Goal: Information Seeking & Learning: Find specific fact

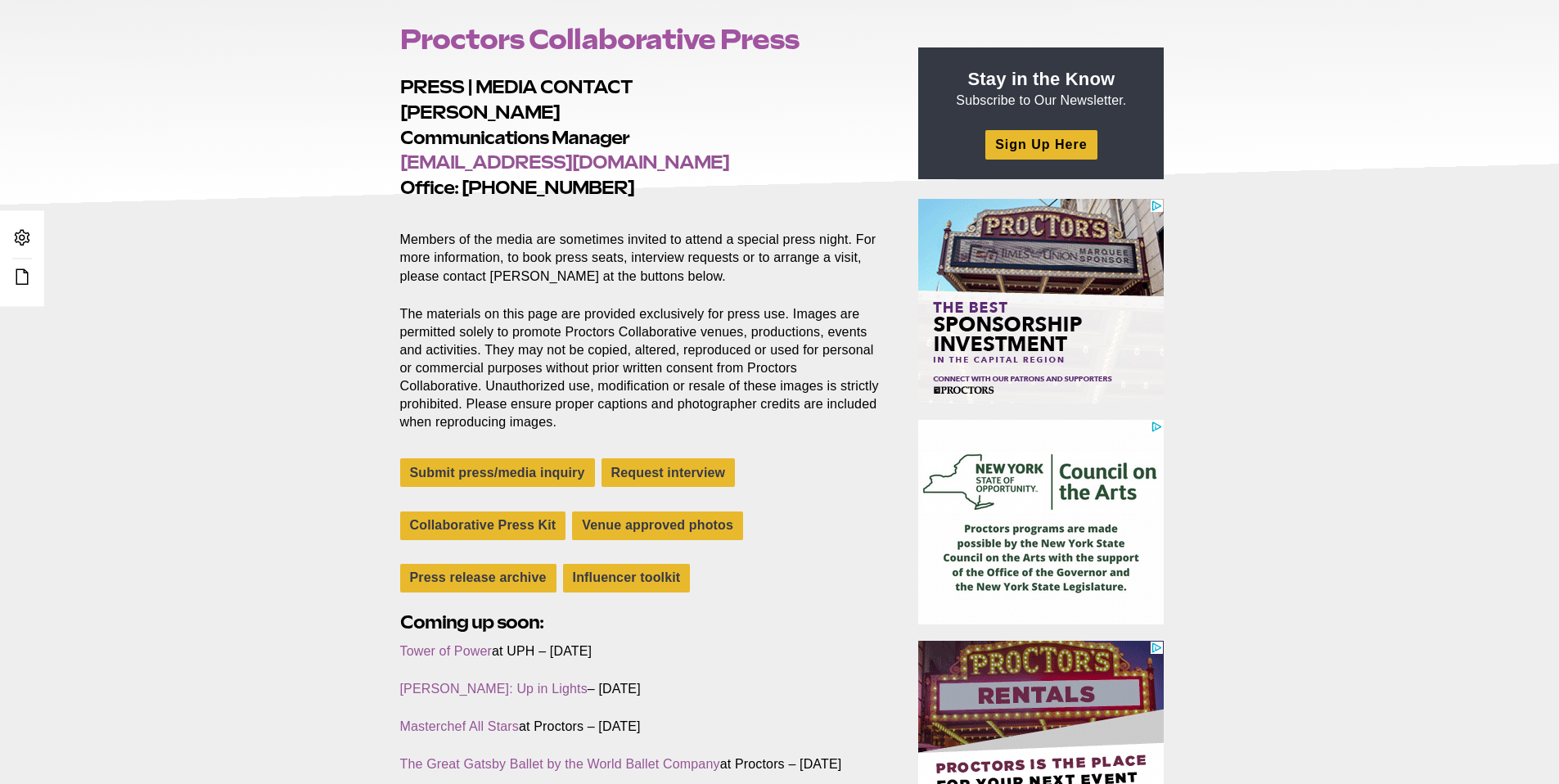
scroll to position [245, 0]
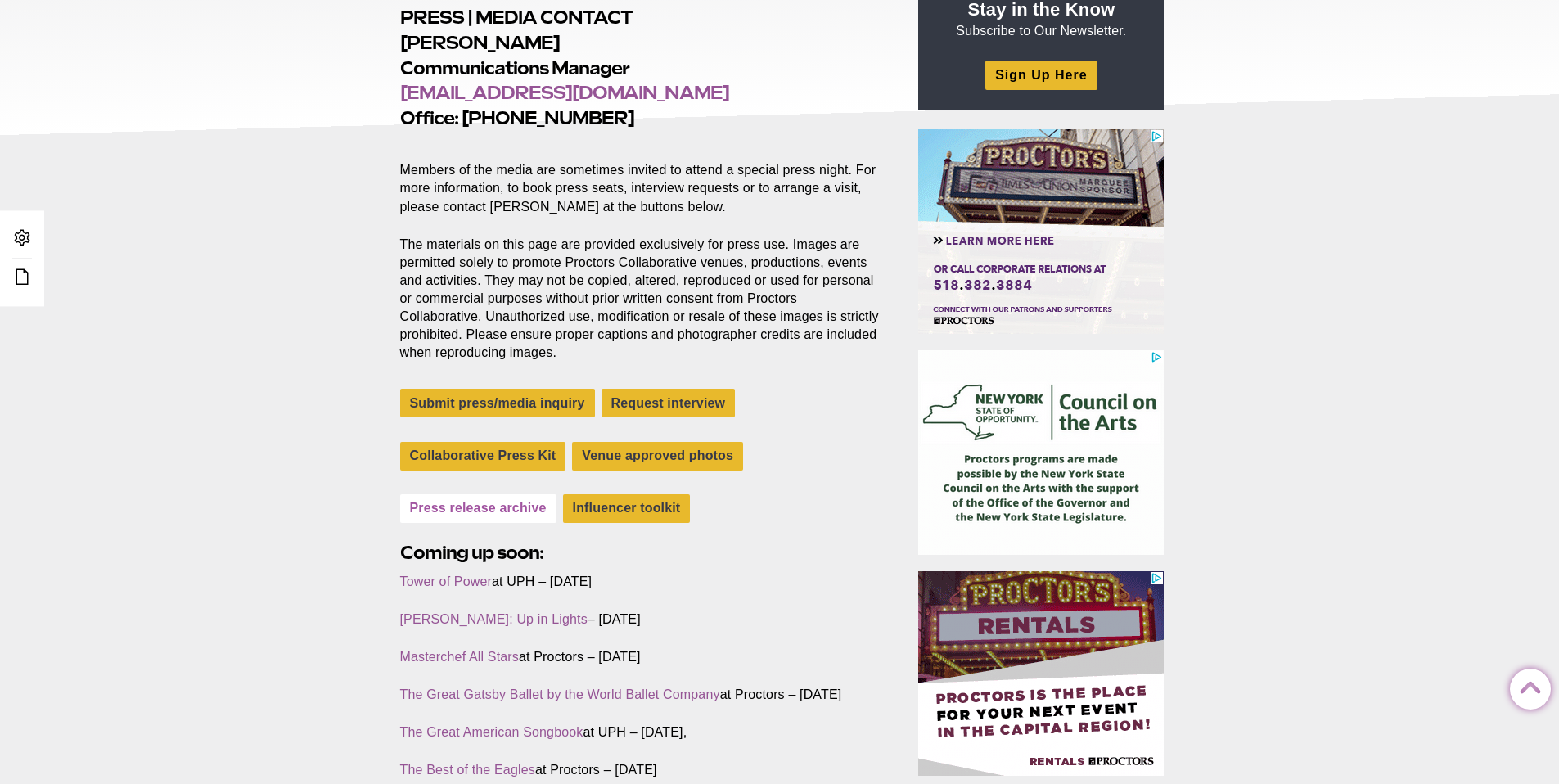
click at [490, 506] on link "Press release archive" at bounding box center [478, 508] width 157 height 29
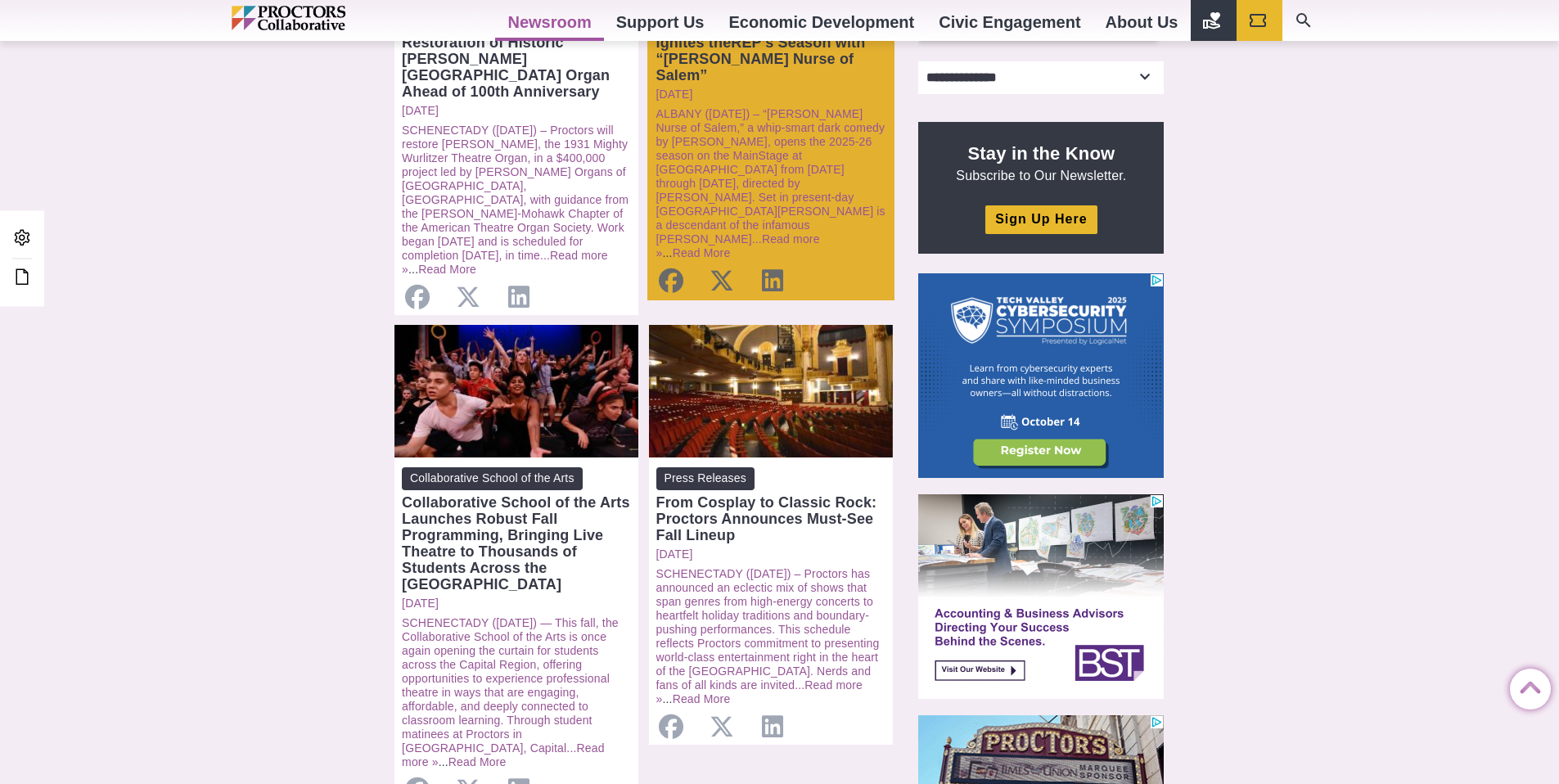
scroll to position [543, 0]
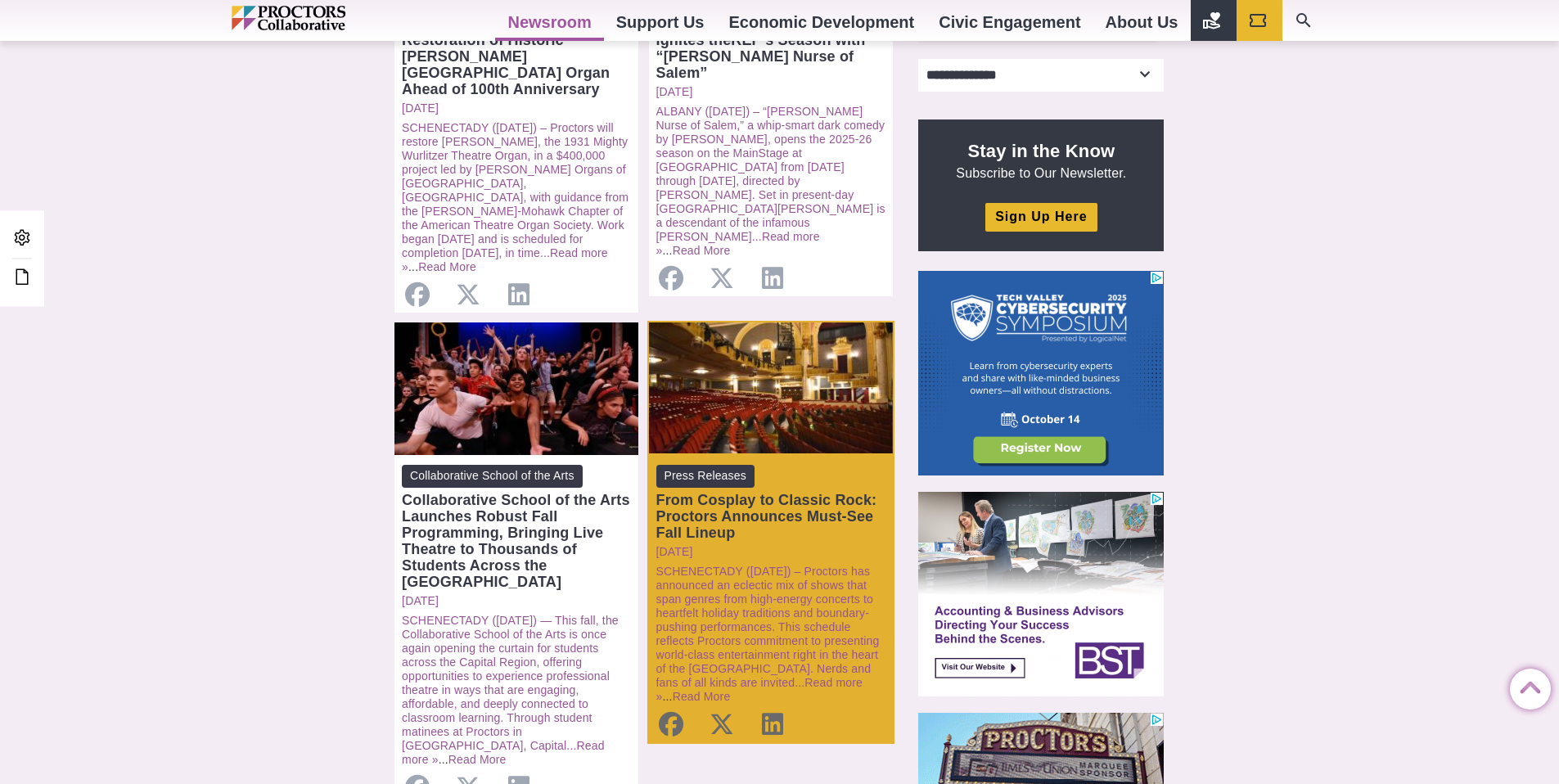
click at [772, 491] on div "From Cosplay to Classic Rock: Proctors Announces Must-See Fall Lineup" at bounding box center [771, 515] width 229 height 49
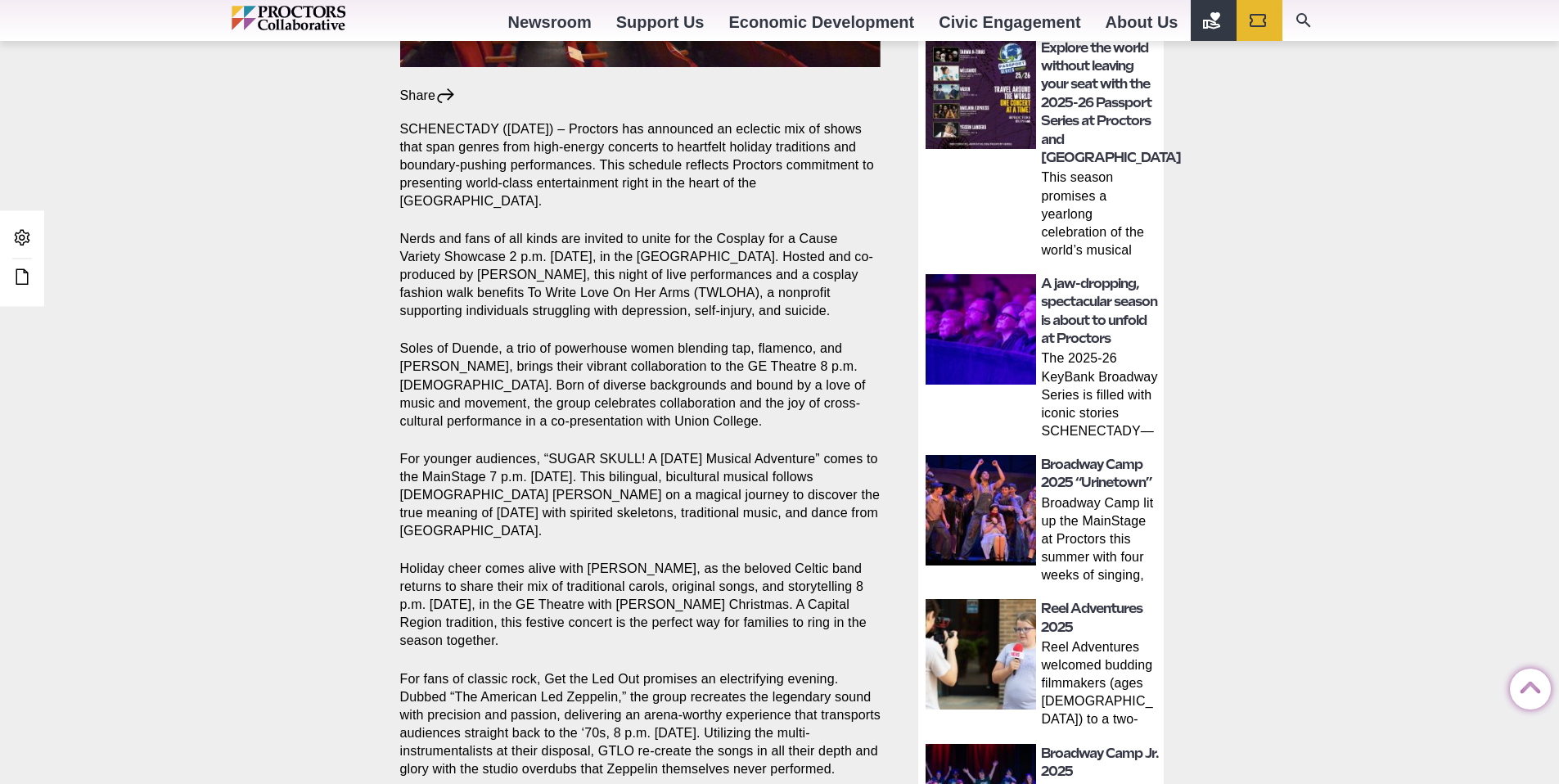
scroll to position [895, 0]
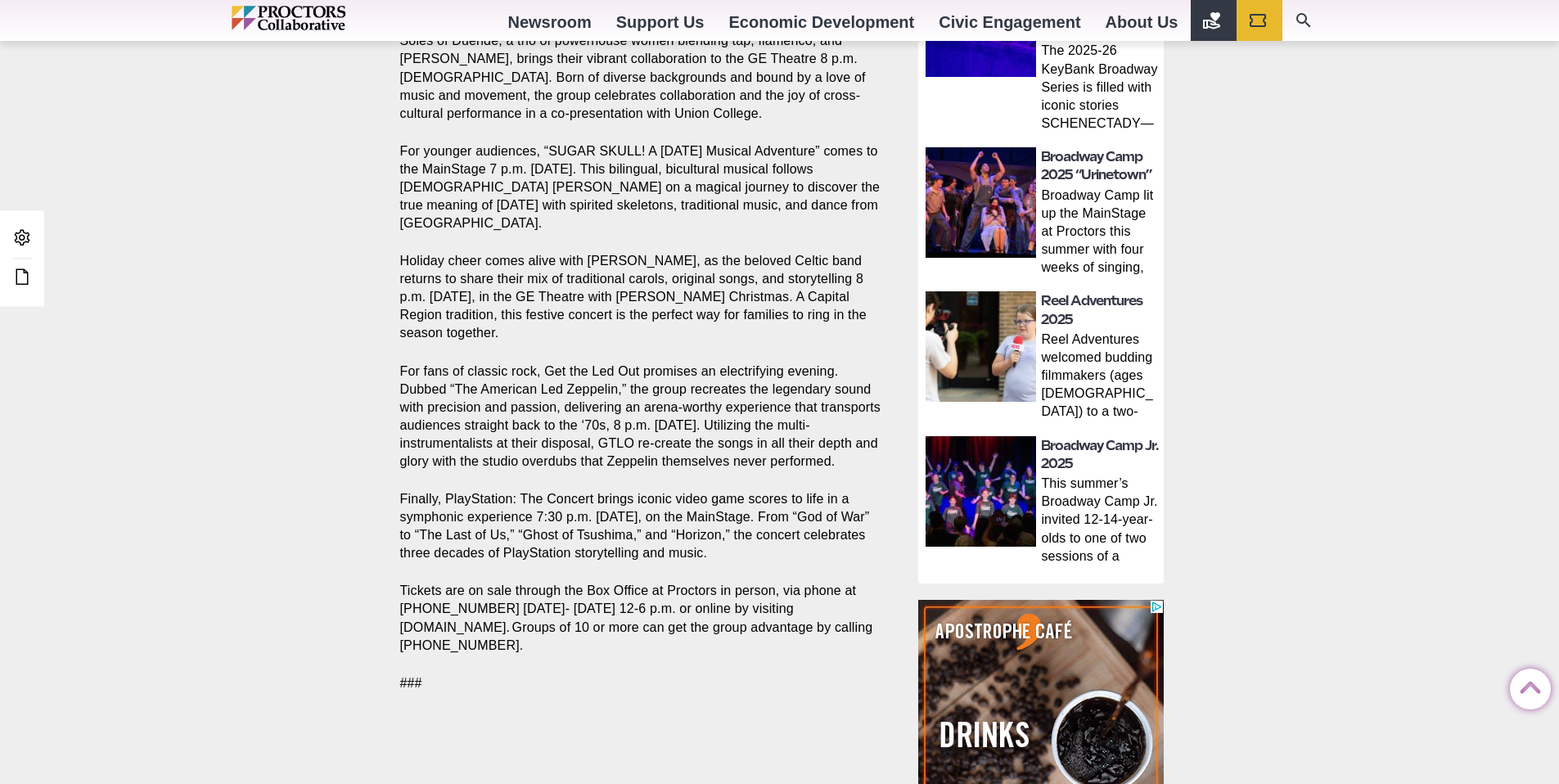
drag, startPoint x: 535, startPoint y: 639, endPoint x: 398, endPoint y: 594, distance: 144.2
click at [398, 594] on section "Share Share on Facebook Share on Twitter/X Copy Link SCHENECTADY ([DATE]) – Pro…" at bounding box center [644, 244] width 514 height 936
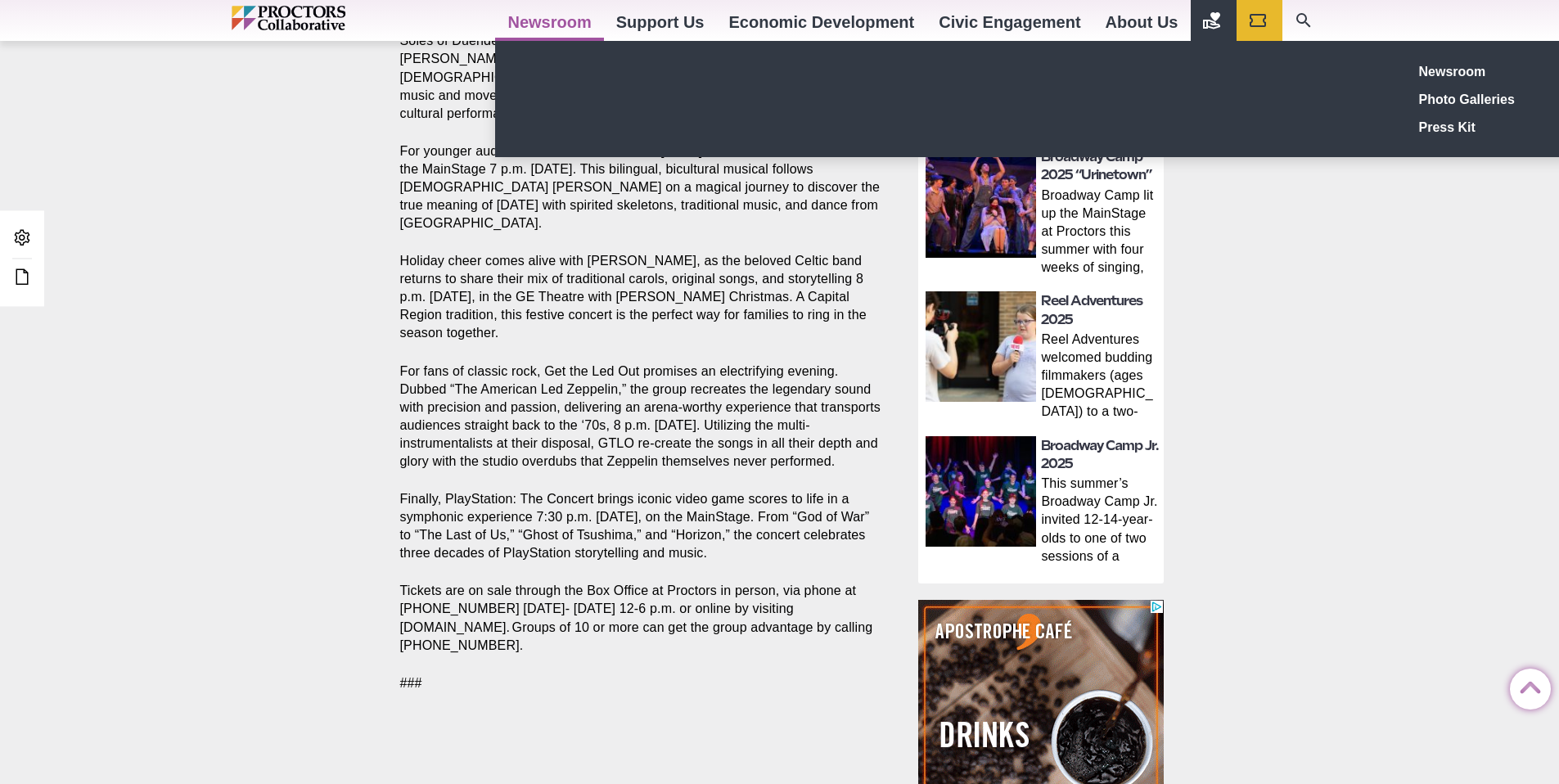
copy p "Tickets are on sale through the Box Office at Proctors in person, via phone at …"
